Goal: Transaction & Acquisition: Purchase product/service

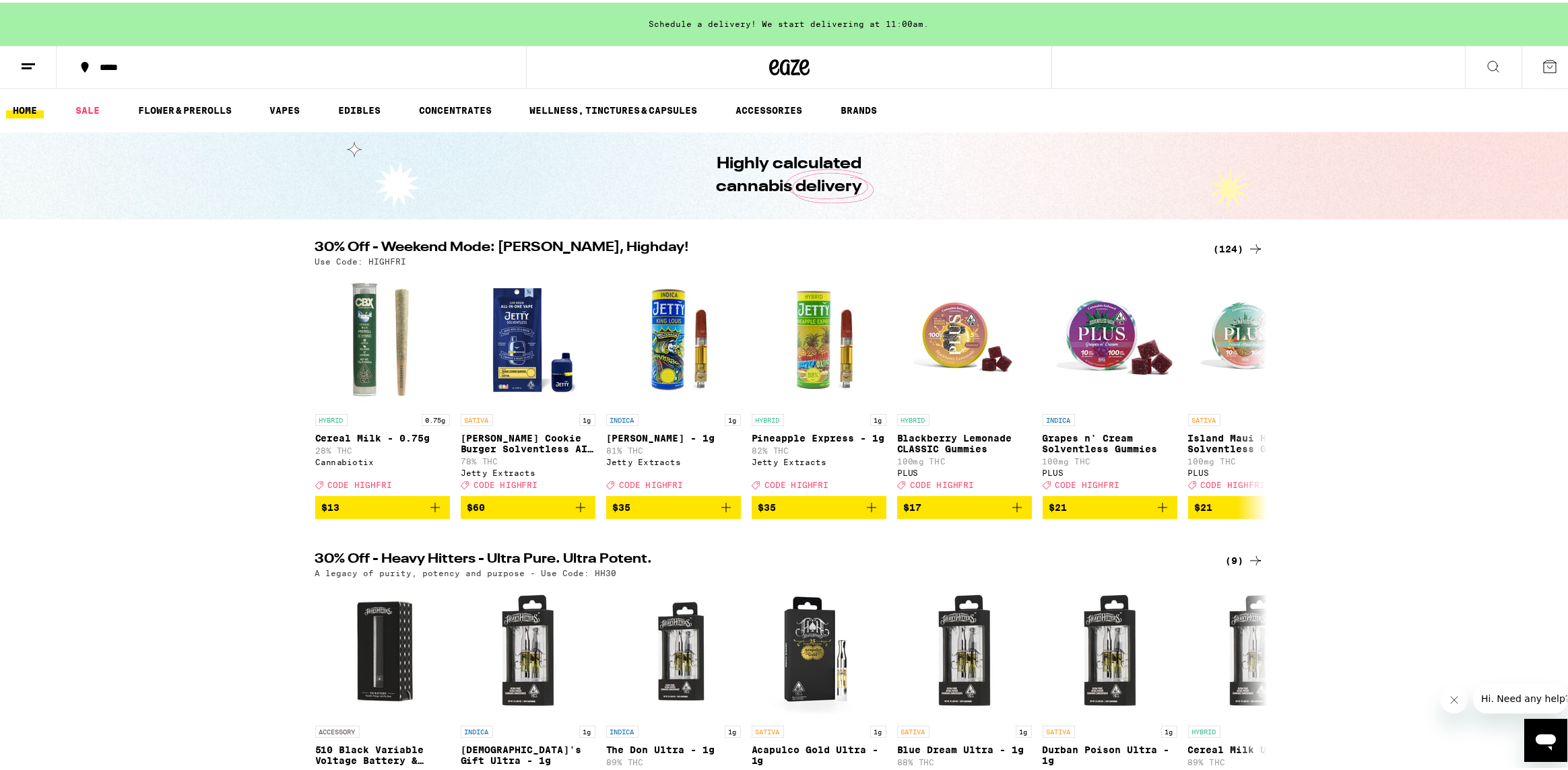
click at [42, 59] on button at bounding box center [28, 65] width 57 height 43
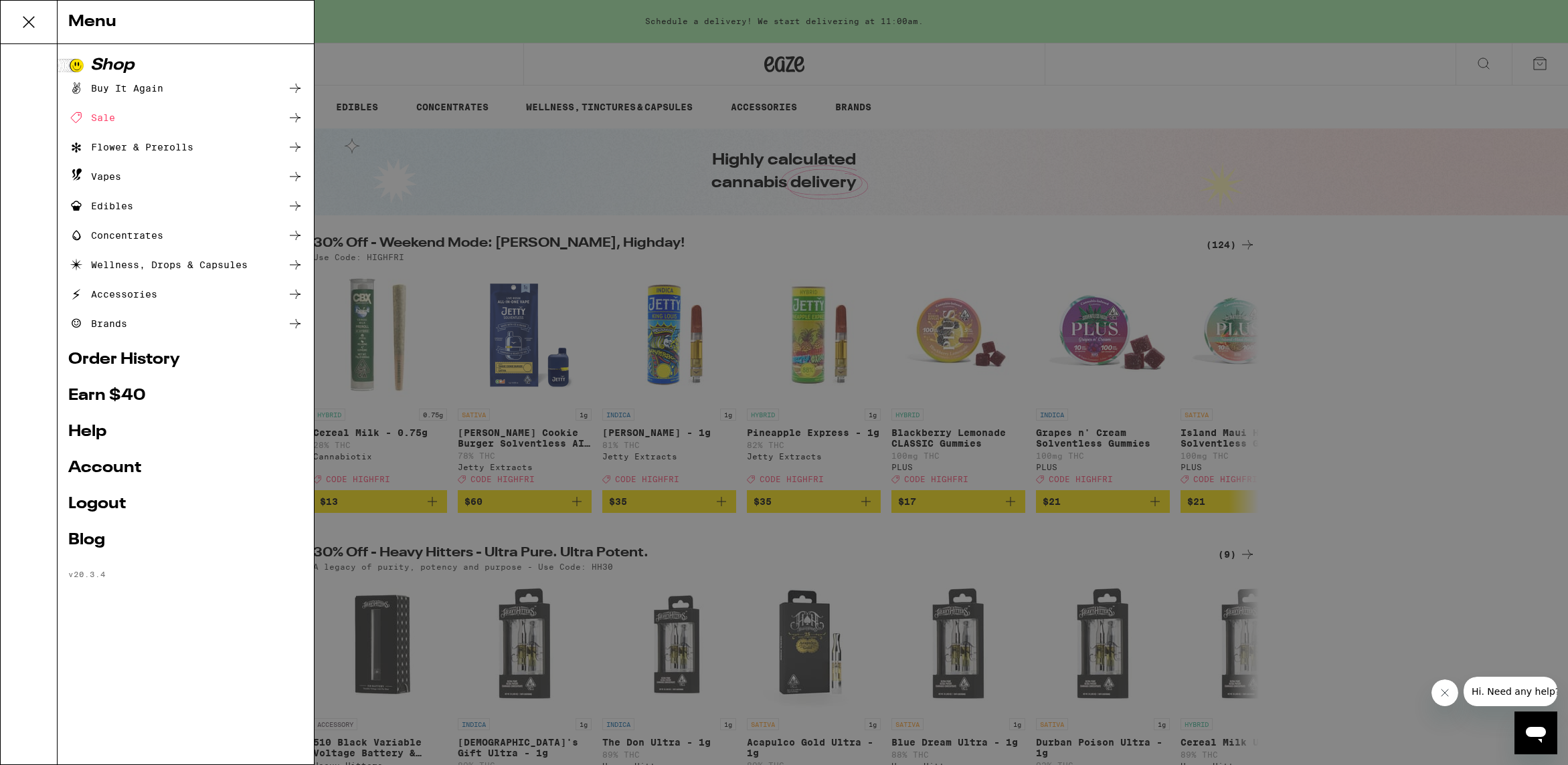
click at [127, 467] on link "Account" at bounding box center [185, 468] width 235 height 16
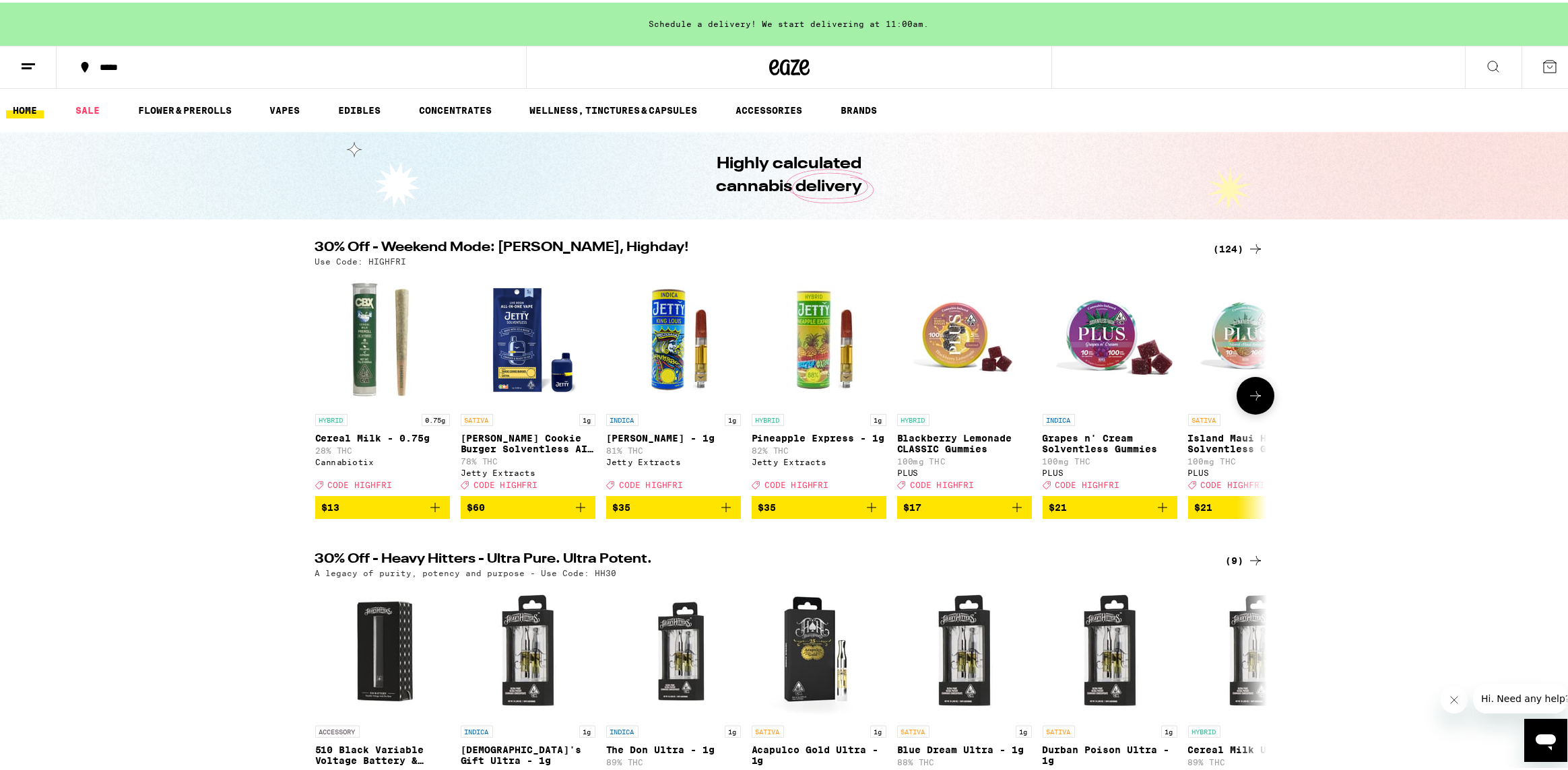
click at [387, 513] on span "$13" at bounding box center [382, 504] width 121 height 16
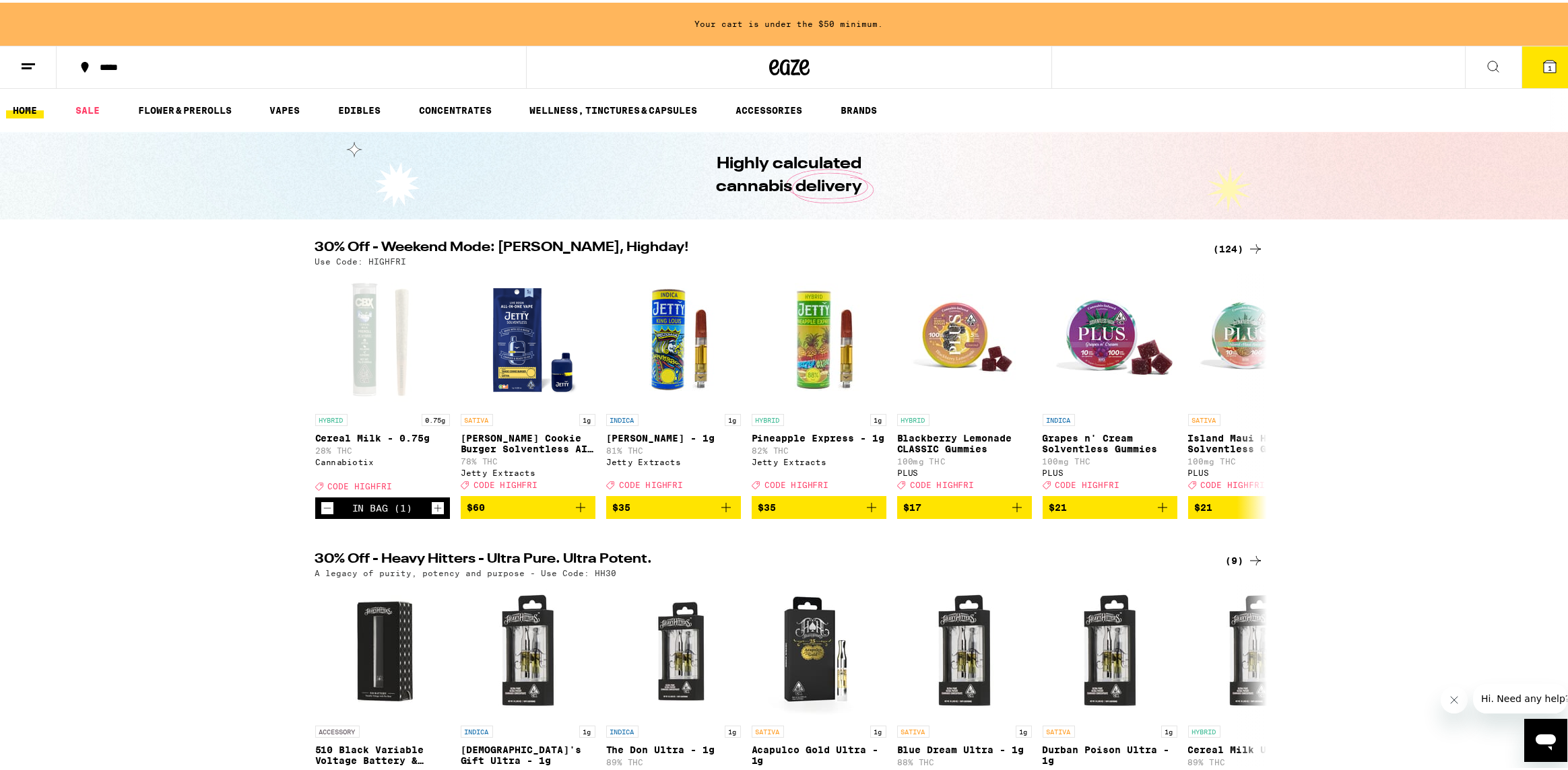
click at [1522, 62] on button "1" at bounding box center [1550, 64] width 57 height 42
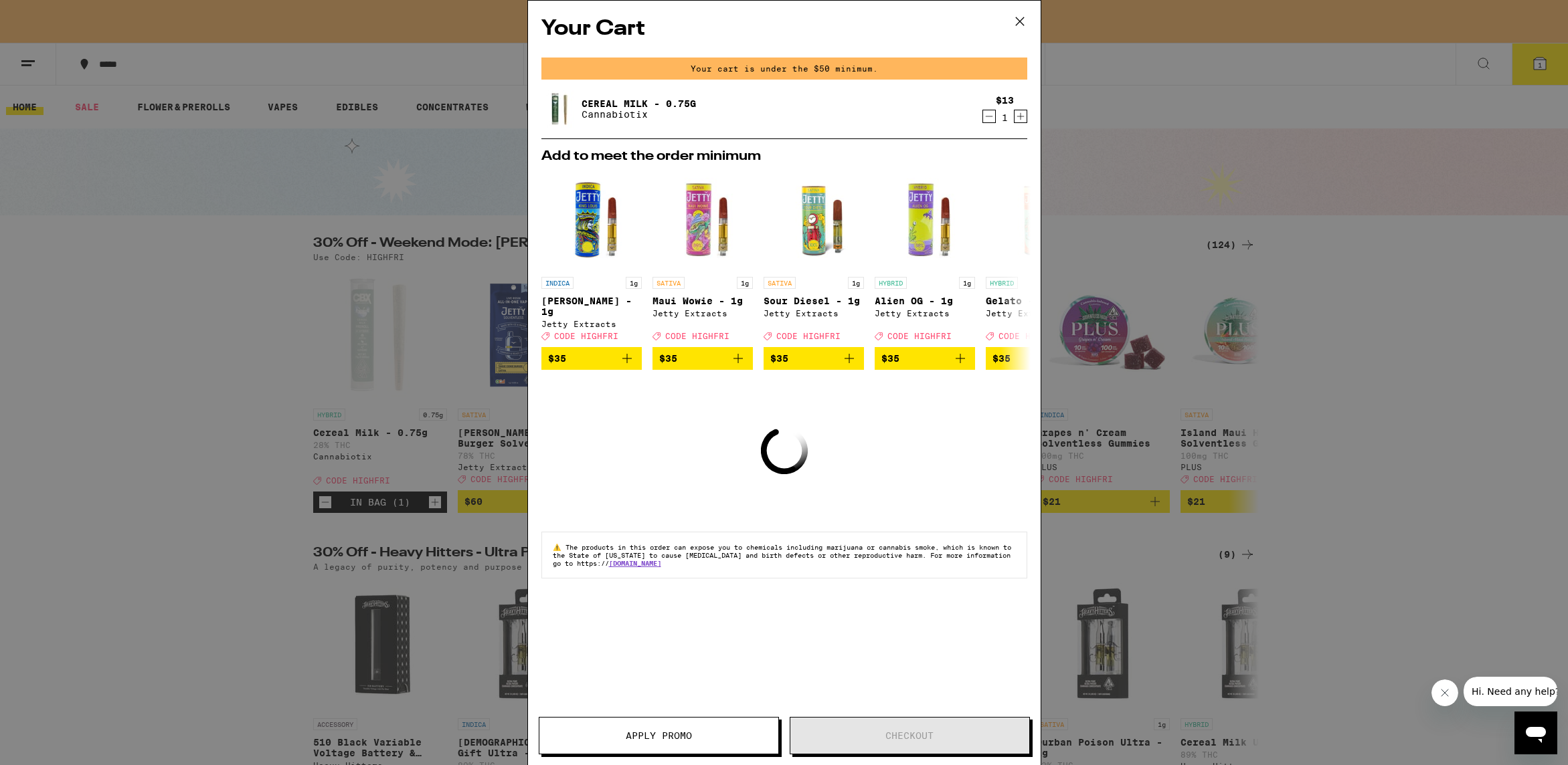
click at [1020, 104] on div "$13 1" at bounding box center [1002, 108] width 50 height 28
click at [1019, 109] on icon "Increment" at bounding box center [1021, 116] width 12 height 16
click at [1019, 113] on icon "Increment" at bounding box center [1021, 116] width 12 height 16
click at [1020, 113] on icon "Increment" at bounding box center [1021, 116] width 12 height 16
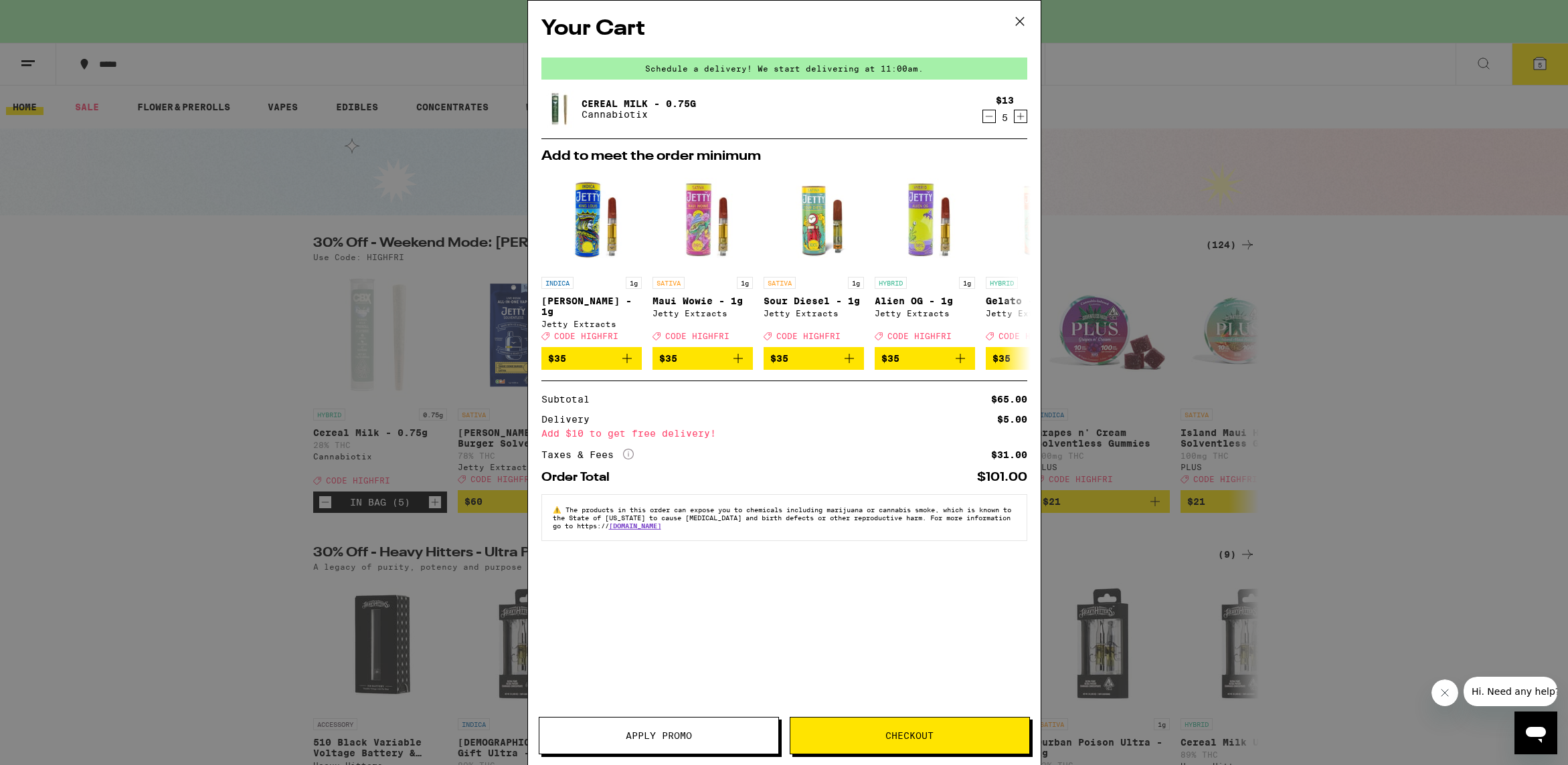
click at [1024, 18] on icon at bounding box center [1019, 21] width 8 height 8
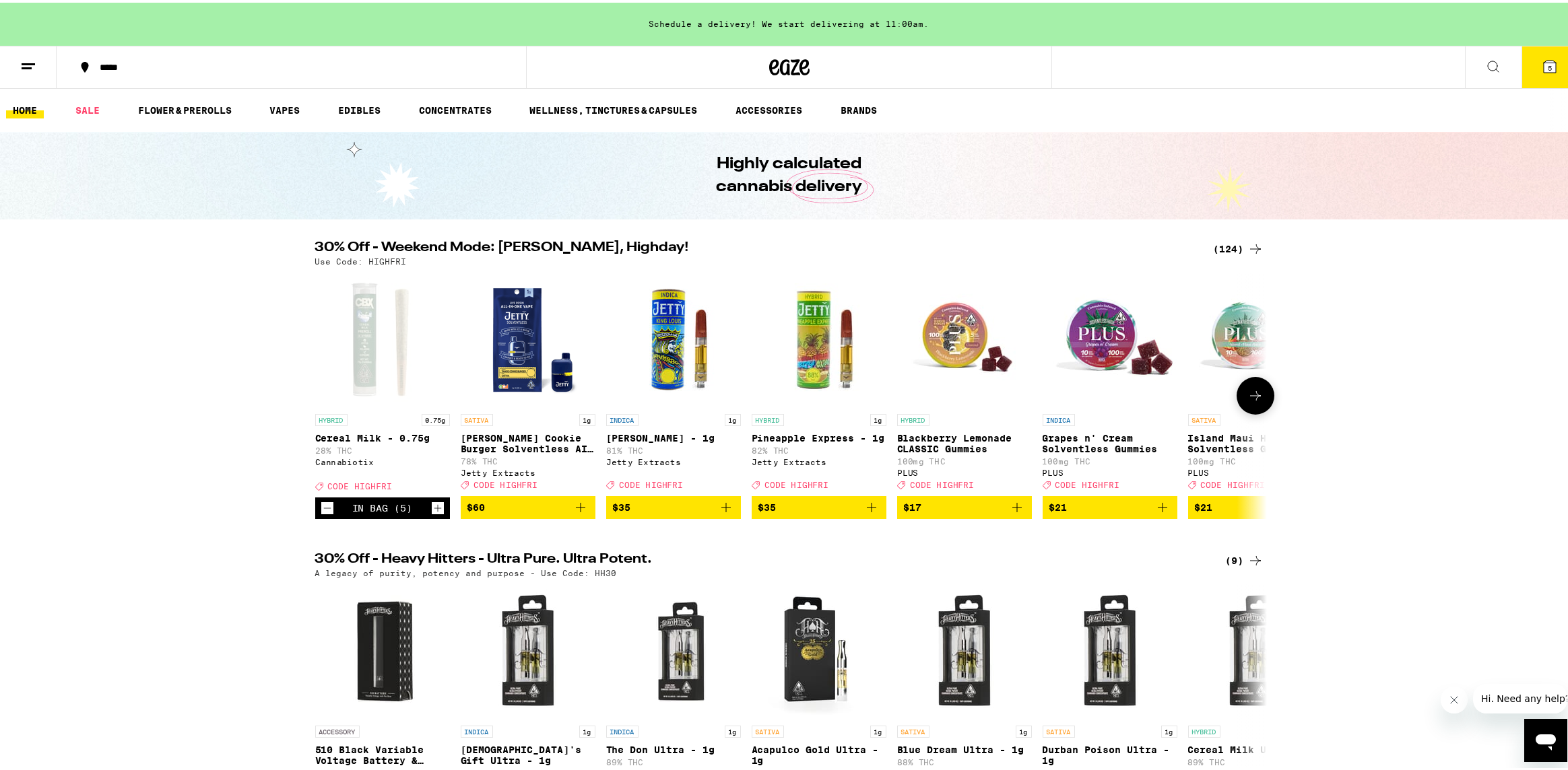
click at [1247, 401] on icon at bounding box center [1255, 393] width 16 height 16
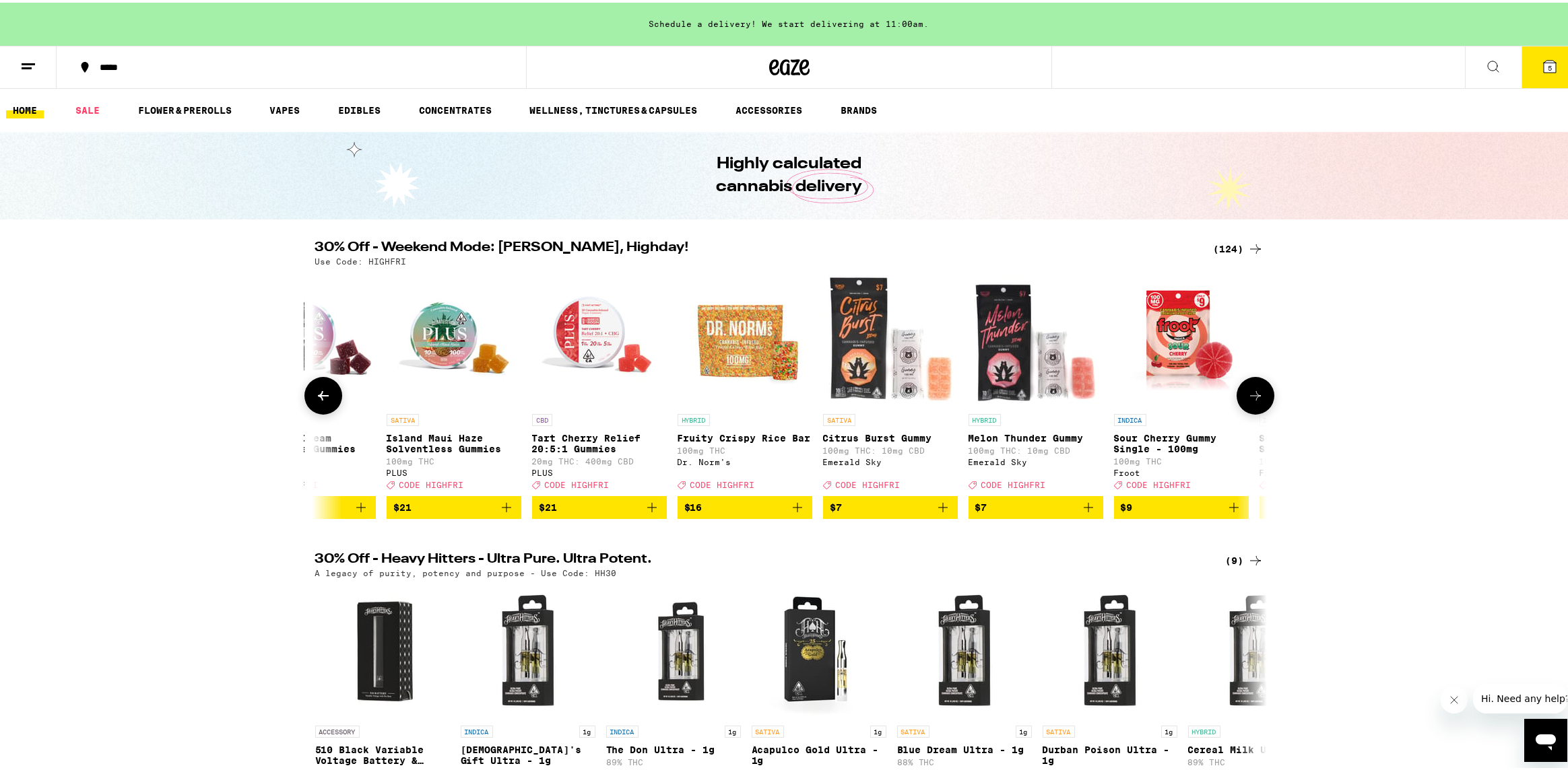
click at [1247, 401] on icon at bounding box center [1255, 393] width 16 height 16
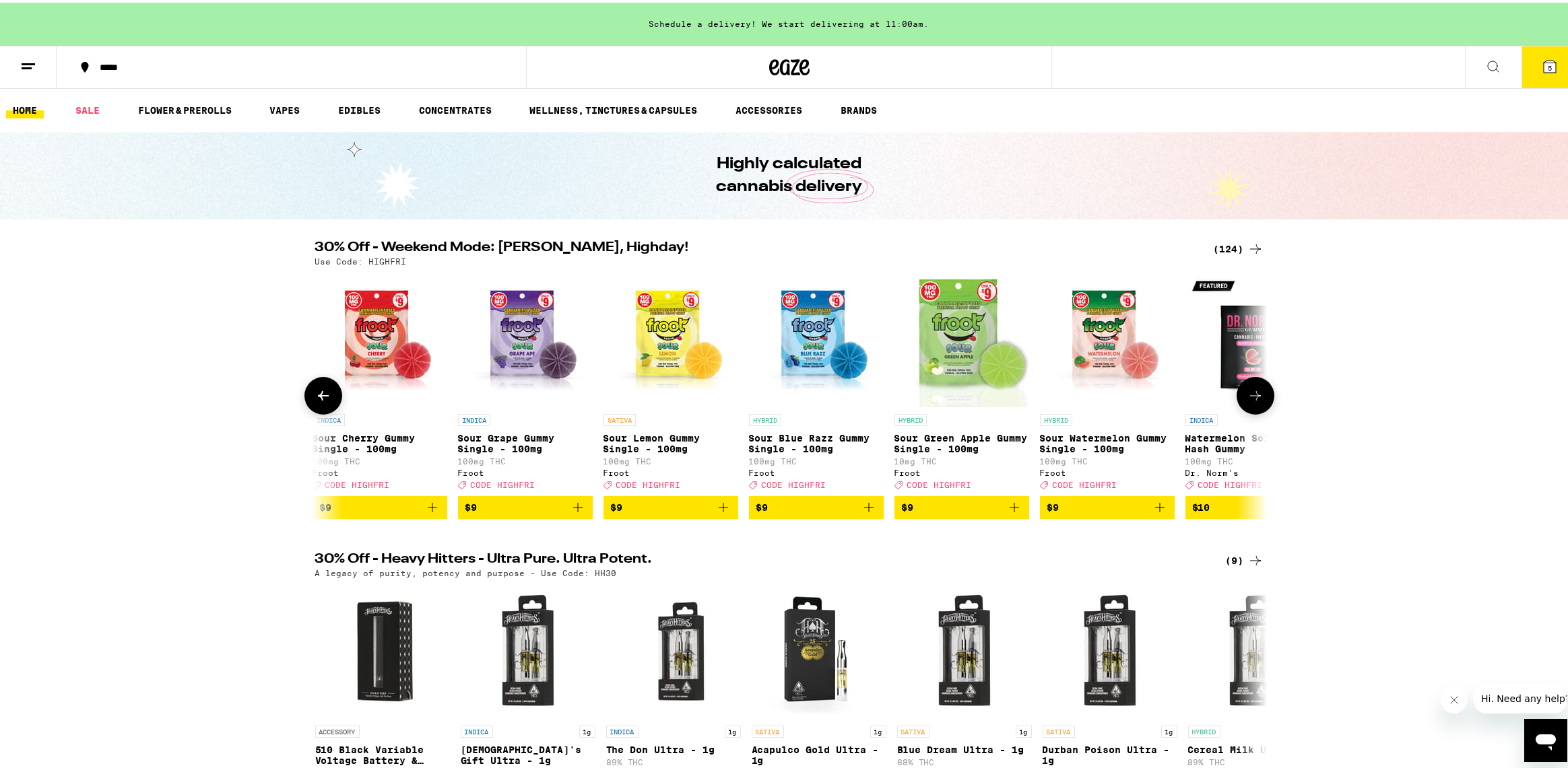
click at [1247, 401] on icon at bounding box center [1255, 393] width 16 height 16
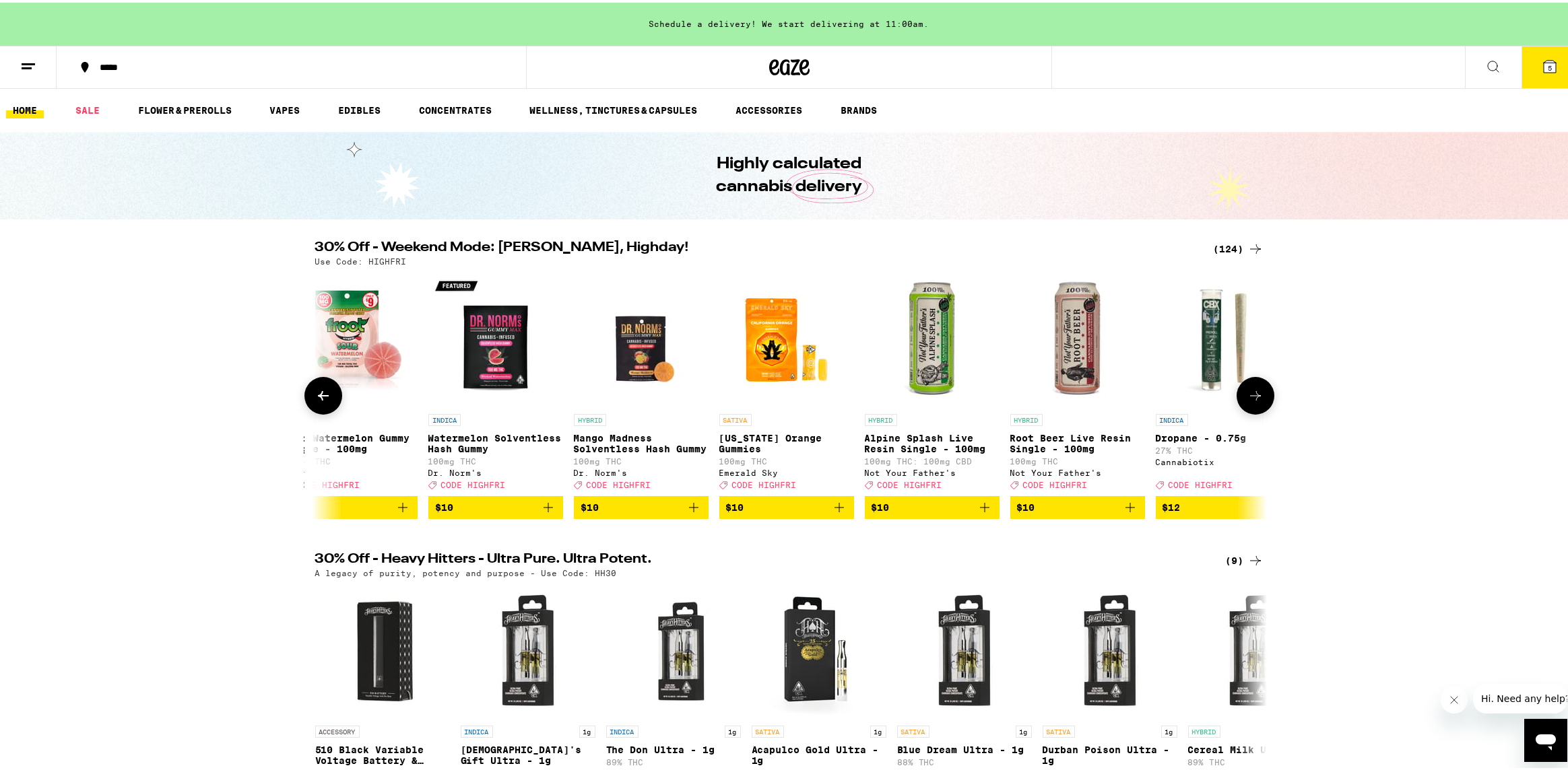
scroll to position [0, 2404]
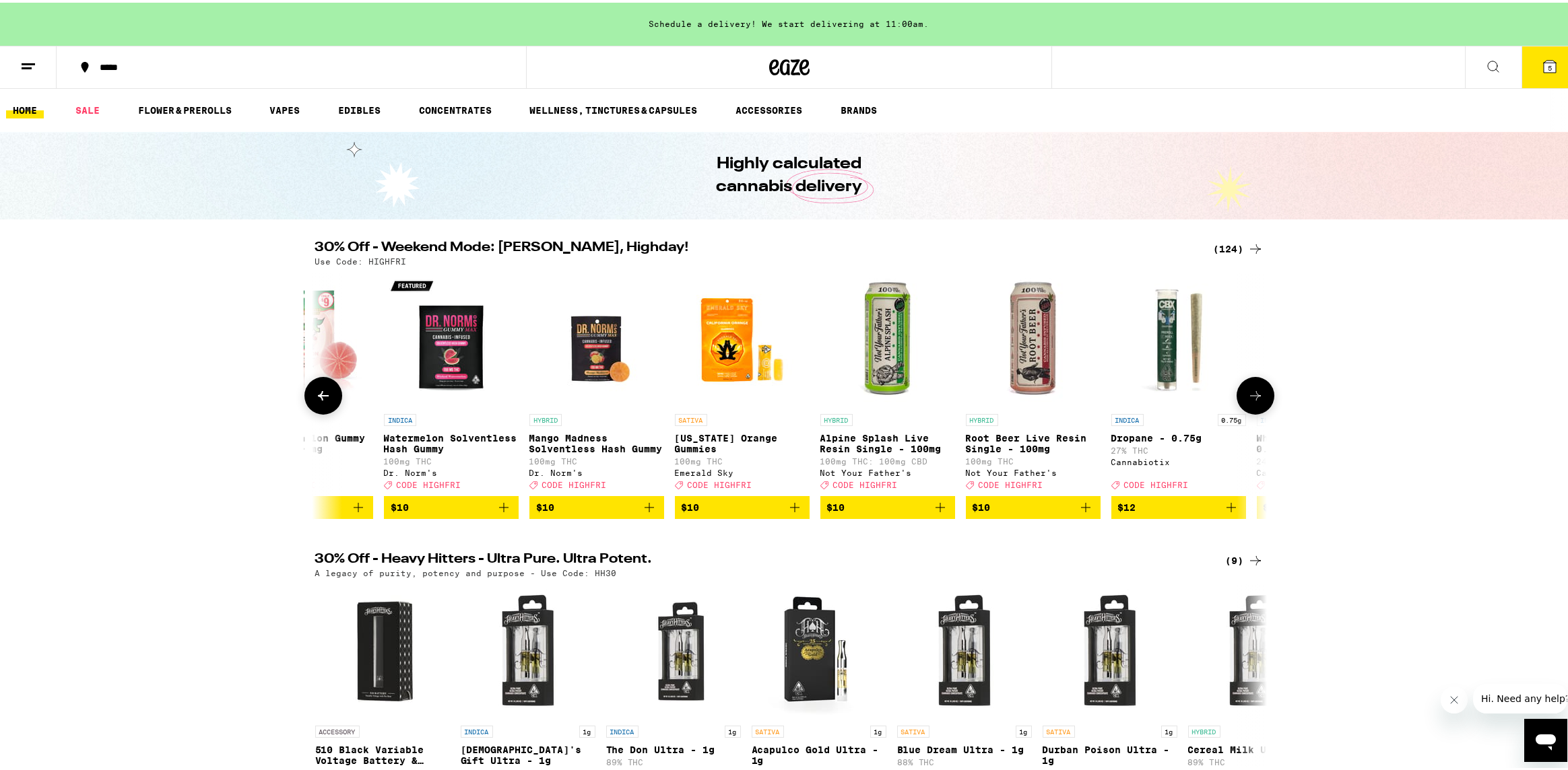
click at [1248, 399] on icon at bounding box center [1255, 393] width 16 height 16
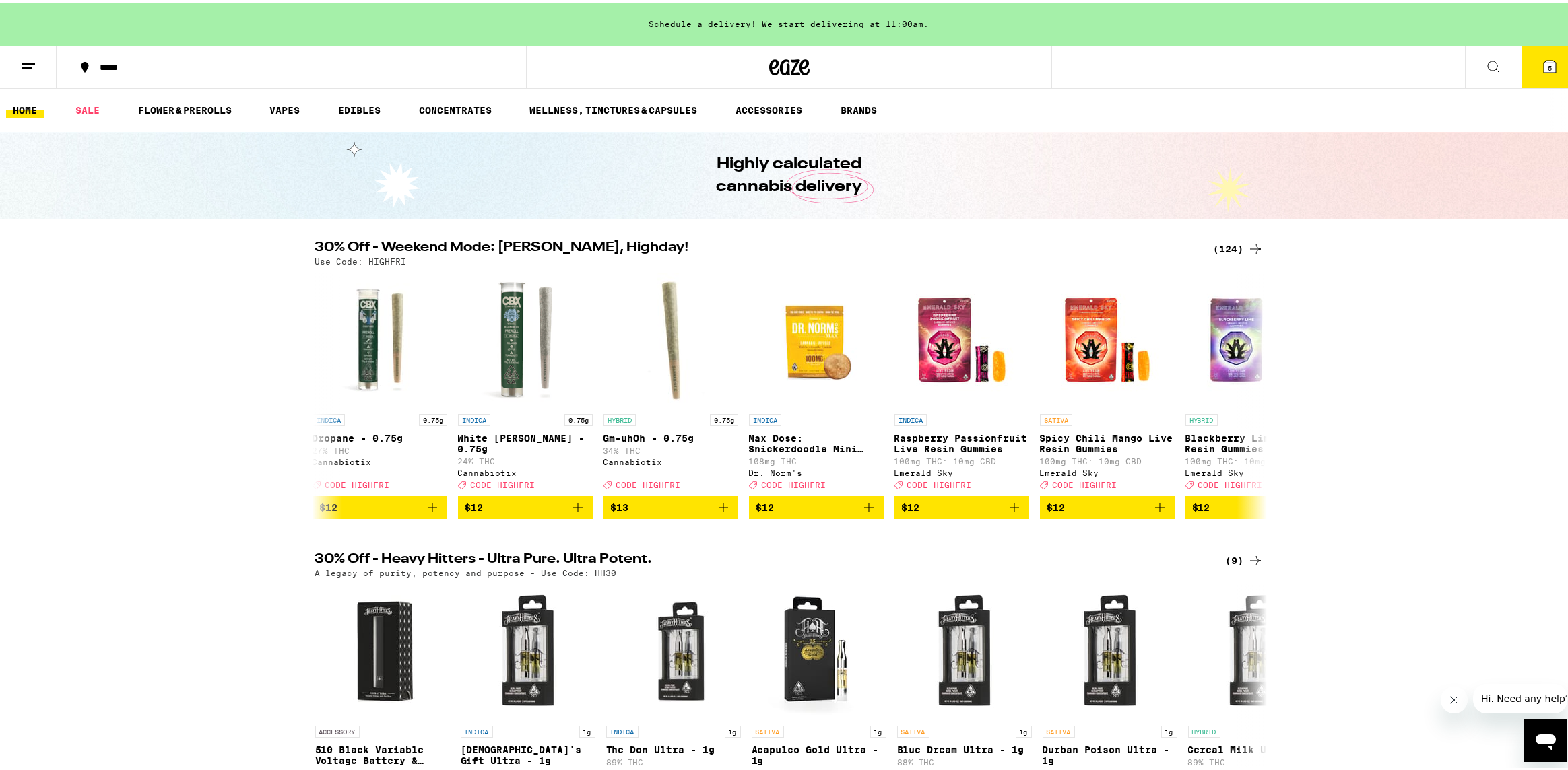
scroll to position [0, 3206]
